Goal: Task Accomplishment & Management: Manage account settings

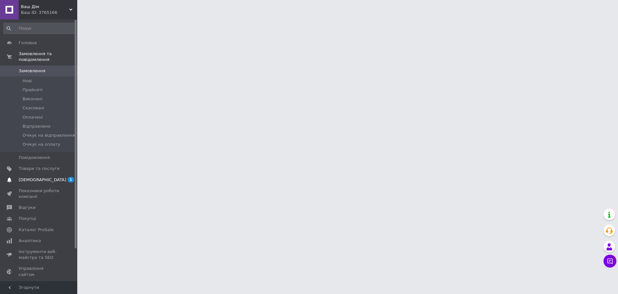
click at [51, 177] on span "[DEMOGRAPHIC_DATA]" at bounding box center [39, 180] width 41 height 6
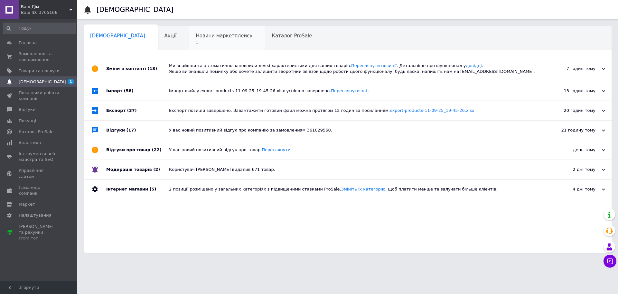
click at [198, 36] on span "Новини маркетплейсу" at bounding box center [224, 36] width 57 height 6
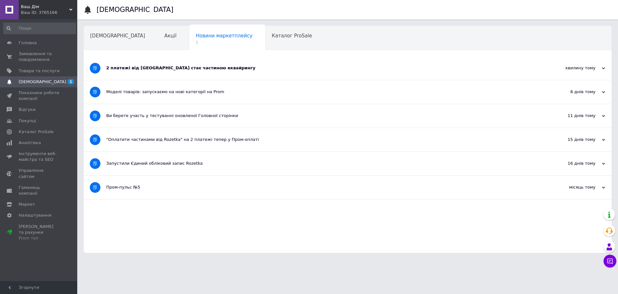
click at [181, 71] on div "2 платежі від Rozetka стає частиною еквайрингу" at bounding box center [323, 68] width 435 height 6
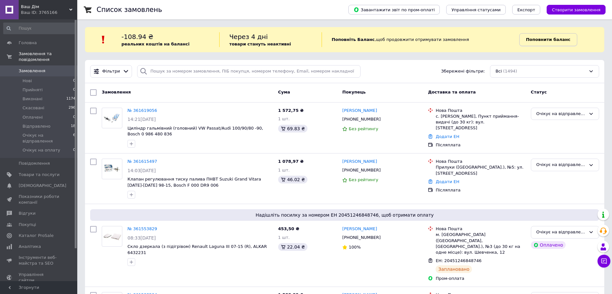
click at [543, 37] on b "Поповнити баланс" at bounding box center [548, 39] width 44 height 5
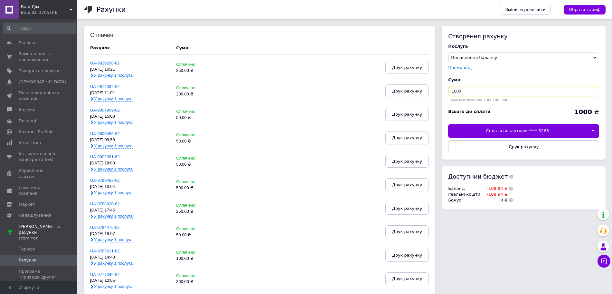
click at [466, 93] on input "1000" at bounding box center [523, 91] width 151 height 10
type input "120"
click at [541, 131] on div "Сплатити карткою **** 5265" at bounding box center [517, 131] width 138 height 14
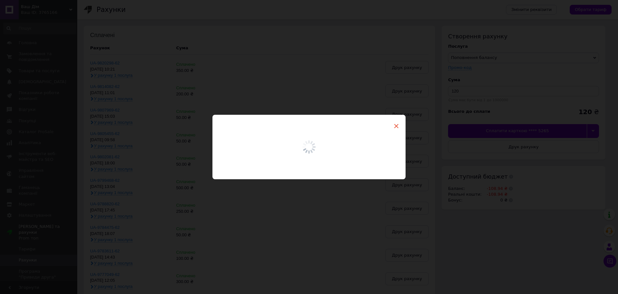
click at [394, 123] on span "×" at bounding box center [396, 125] width 6 height 11
